Goal: Obtain resource: Download file/media

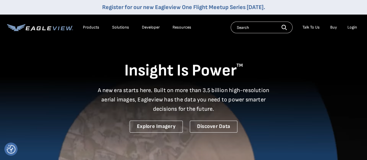
click at [355, 27] on div "Login" at bounding box center [353, 27] width 10 height 5
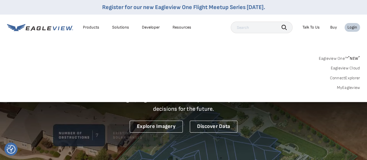
click at [344, 88] on link "MyEagleview" at bounding box center [348, 87] width 23 height 5
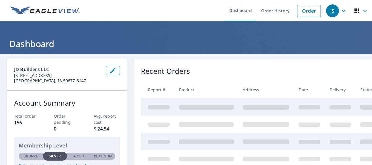
click at [281, 133] on td at bounding box center [266, 141] width 56 height 17
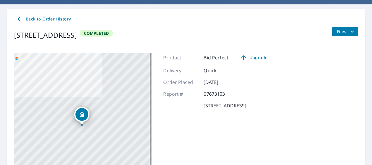
scroll to position [45, 0]
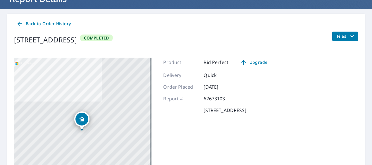
click at [348, 35] on icon "filesDropdownBtn-67673103" at bounding box center [351, 36] width 7 height 7
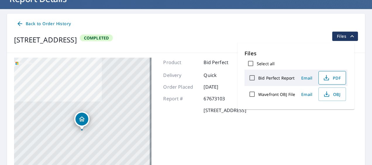
click at [333, 79] on span "PDF" at bounding box center [331, 77] width 19 height 7
drag, startPoint x: 333, startPoint y: 75, endPoint x: 218, endPoint y: 41, distance: 119.8
click at [217, 43] on div "[STREET_ADDRESS] Completed Files" at bounding box center [186, 40] width 344 height 16
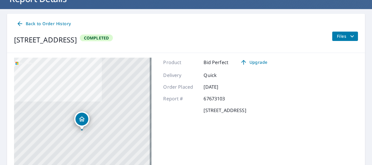
click at [350, 38] on icon "filesDropdownBtn-67673103" at bounding box center [351, 36] width 7 height 7
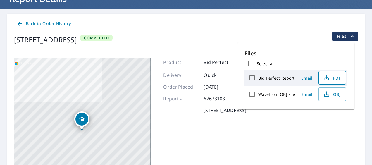
click at [334, 78] on span "PDF" at bounding box center [331, 77] width 19 height 7
